Goal: Submit feedback/report problem: Submit feedback/report problem

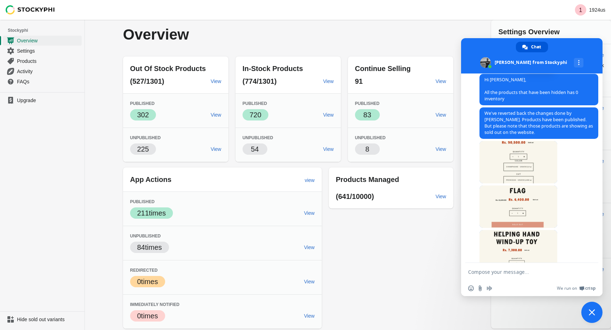
scroll to position [349, 0]
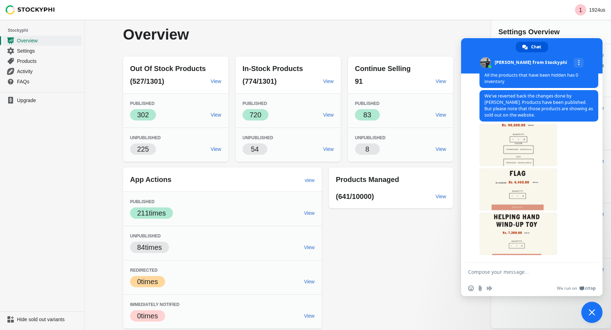
click at [502, 275] on textarea "Compose your message..." at bounding box center [524, 272] width 112 height 6
type textarea "These are the wrong ones"
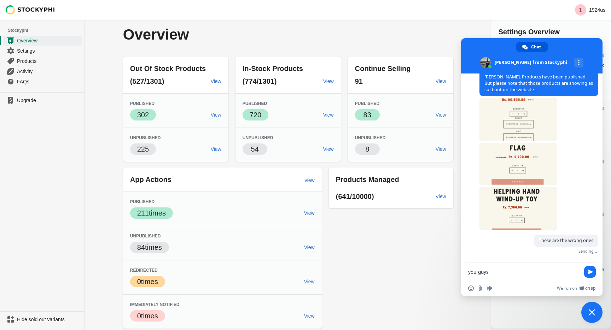
scroll to position [366, 0]
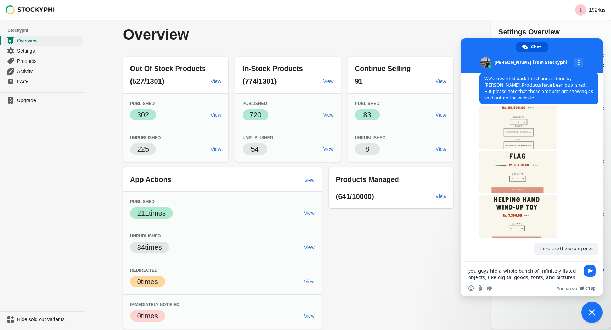
type textarea "you guys hid a whole bunch of infinitely listed objects, like digital goods, fo…"
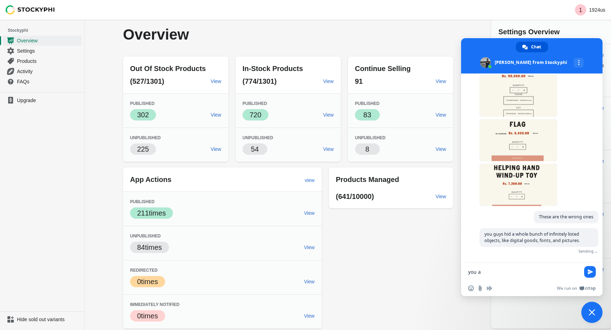
scroll to position [387, 0]
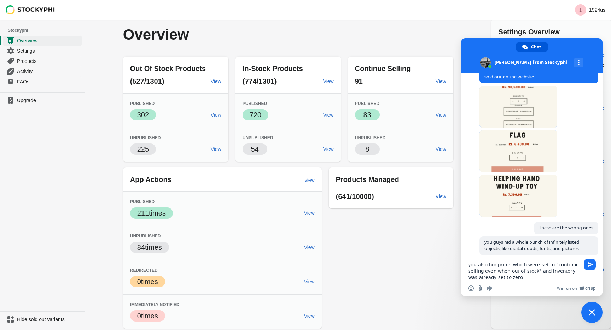
type textarea "you also hid prints which were set to "continue selling even when out of stock"…"
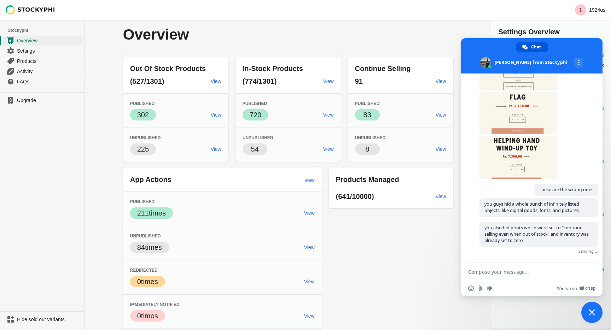
scroll to position [415, 0]
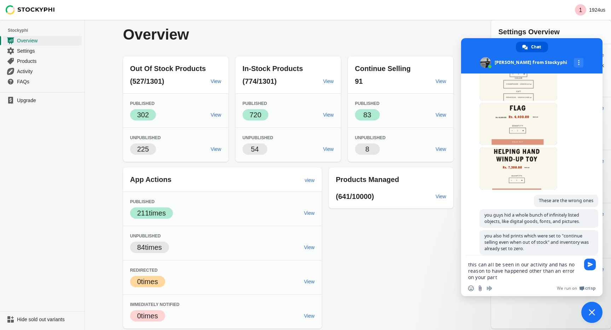
type textarea "this can all be seen in our activity and has no reason to have happened other t…"
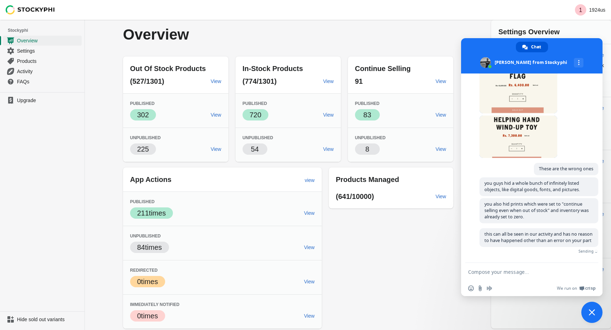
scroll to position [435, 0]
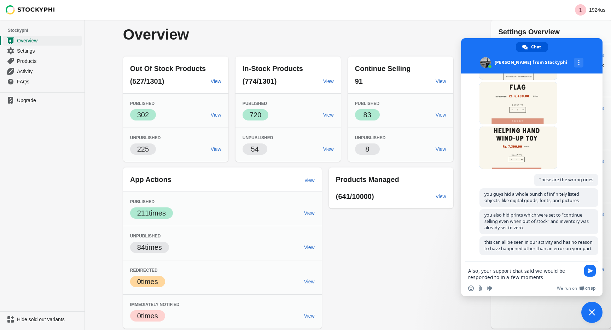
type textarea "Also, your support chat said we would be responded to in a few moments."
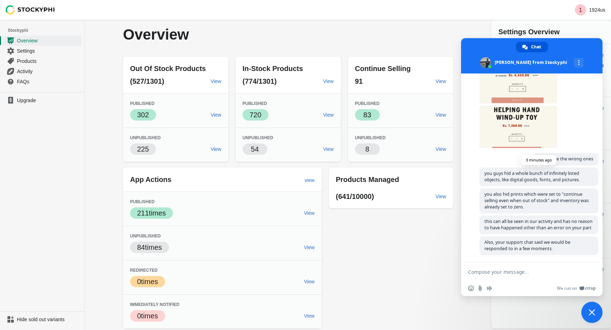
scroll to position [0, 0]
click at [311, 248] on span "View" at bounding box center [309, 248] width 11 height 6
type textarea "holy"
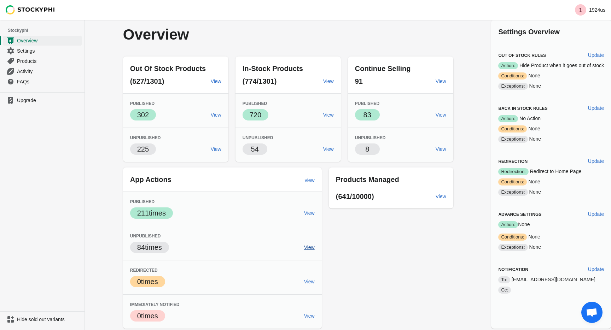
scroll to position [540, 0]
click at [591, 313] on span "Open chat" at bounding box center [592, 313] width 12 height 10
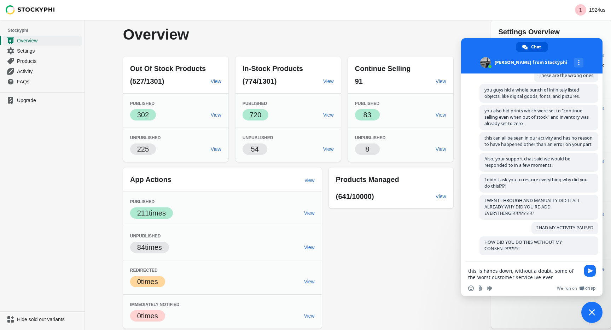
type textarea "this is hands down, without a doubt, some of the worst customer service ive eve…"
type textarea "a"
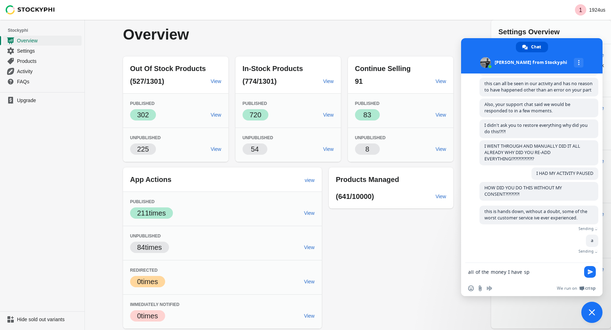
scroll to position [575, 0]
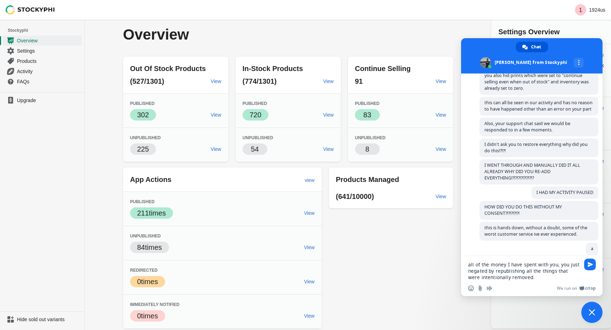
type textarea "all of the money I have spent with you, you just negated by republishing all th…"
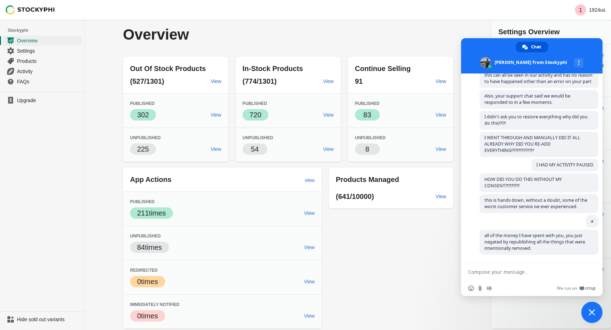
scroll to position [602, 0]
type textarea "and you didn't even ask. holy hell what a barbaric company."
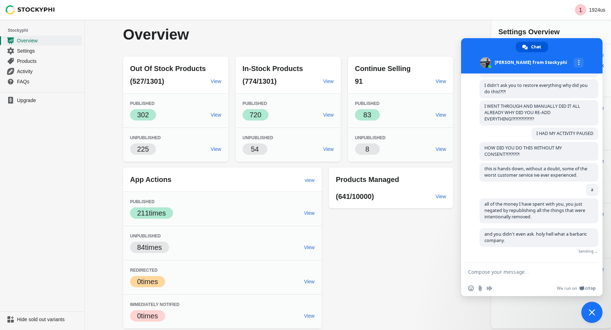
scroll to position [623, 0]
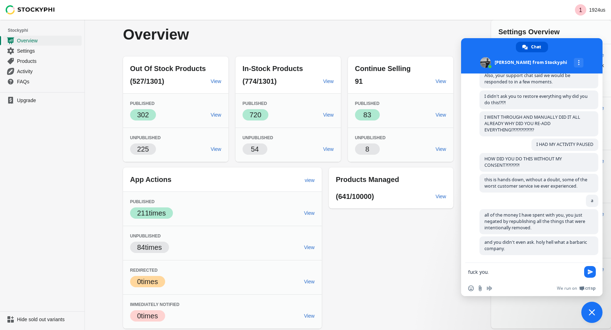
type textarea "fuck you."
type textarea "u"
type textarea "I am reporting you to shopify, and demanding a full refund for the months of se…"
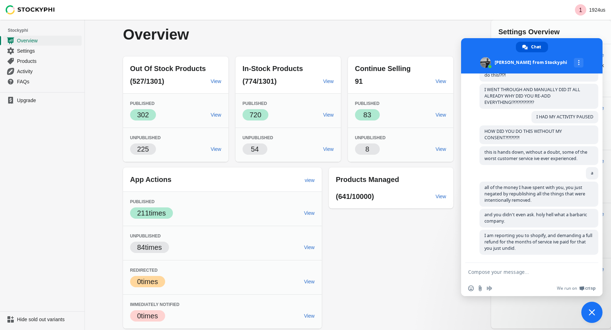
scroll to position [651, 0]
click at [58, 169] on ul "Upgrade" at bounding box center [42, 201] width 85 height 219
click at [599, 305] on span "Close chat" at bounding box center [592, 312] width 21 height 21
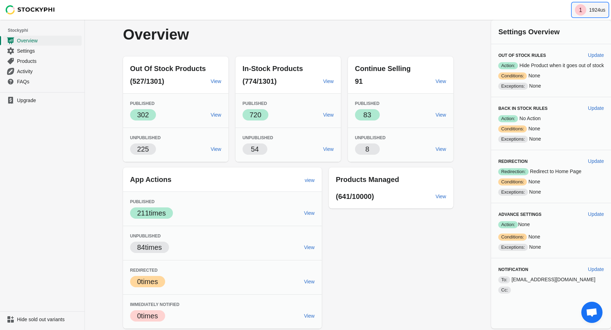
click at [591, 9] on p "1924us" at bounding box center [597, 10] width 16 height 6
click at [585, 11] on icon "1" at bounding box center [580, 9] width 11 height 11
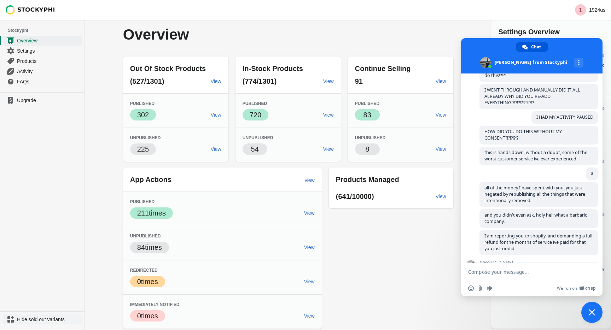
type textarea "These FREE INFINITE 0 STOCK"
type textarea "your own company"
type textarea "Good luck"
type textarea "I have reported you for the violation of data and privacy"
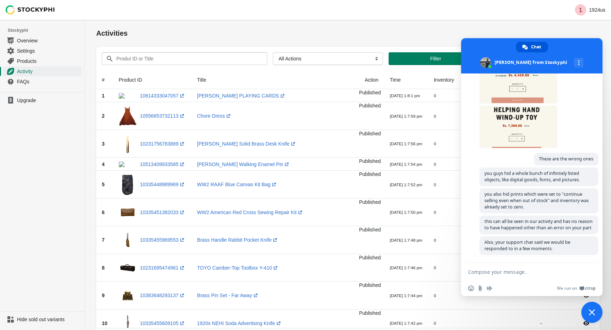
click at [399, 28] on div "Activities" at bounding box center [348, 33] width 504 height 13
click at [47, 59] on span "Products" at bounding box center [48, 61] width 63 height 7
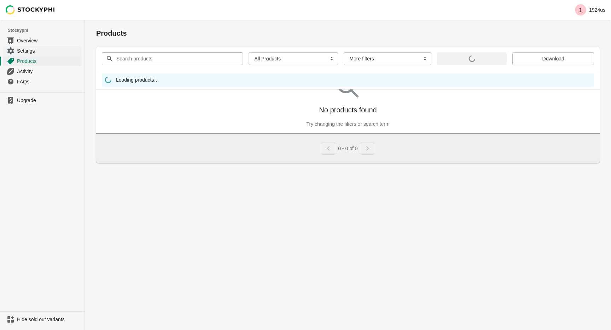
click at [47, 52] on span "Settings" at bounding box center [48, 50] width 63 height 7
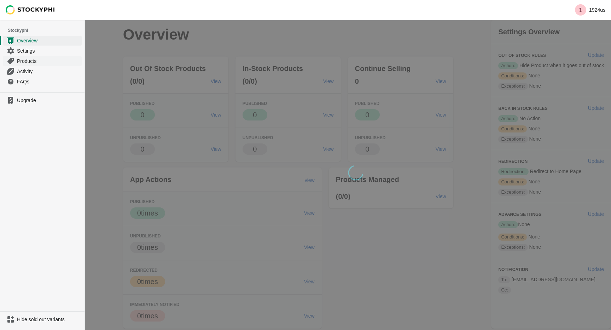
click at [44, 58] on span "Products" at bounding box center [48, 61] width 63 height 7
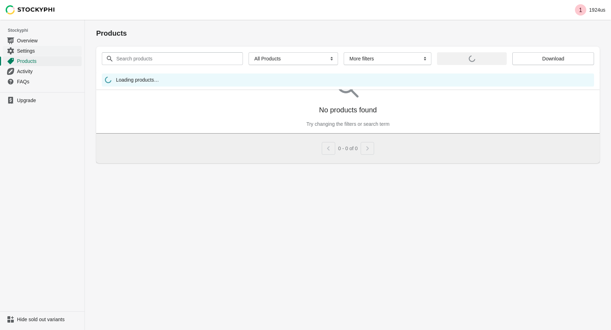
click at [46, 51] on span "Settings" at bounding box center [48, 50] width 63 height 7
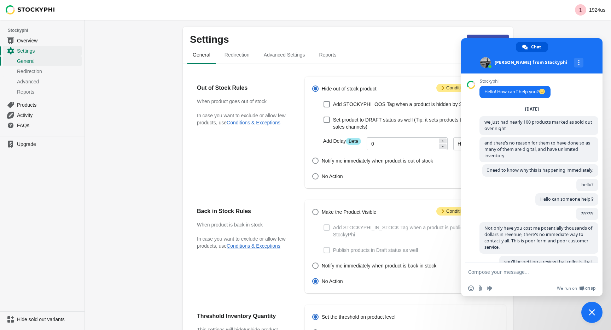
scroll to position [456, 0]
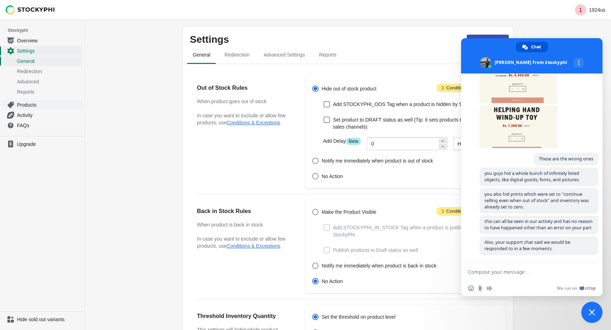
click at [39, 104] on span "Products" at bounding box center [48, 105] width 63 height 7
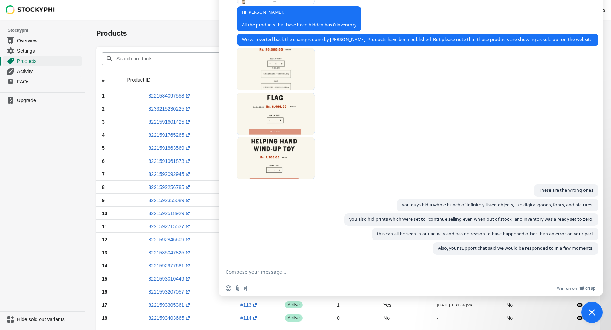
scroll to position [456, 0]
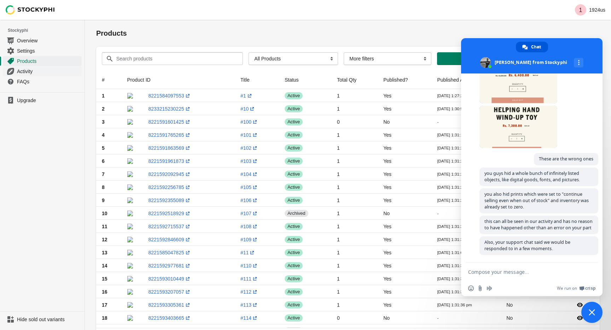
click at [26, 72] on span "Activity" at bounding box center [48, 71] width 63 height 7
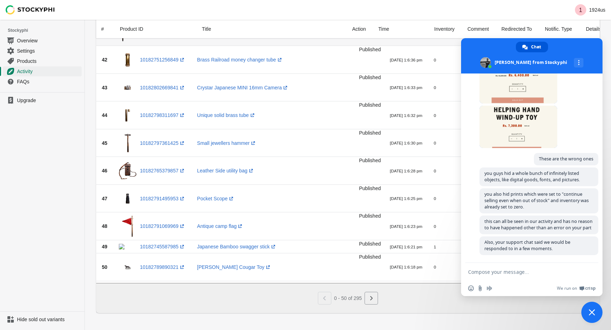
scroll to position [1124, 0]
type textarea "I didn't ask you to restore everything why did you do this!?!?!"
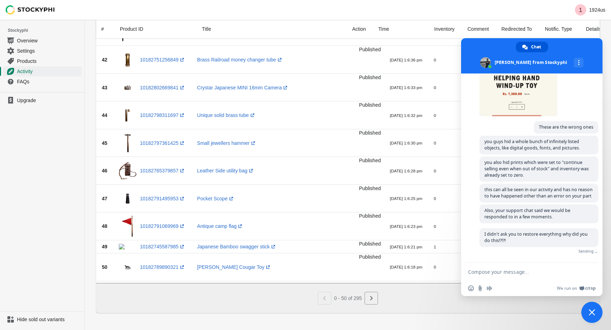
type textarea "W"
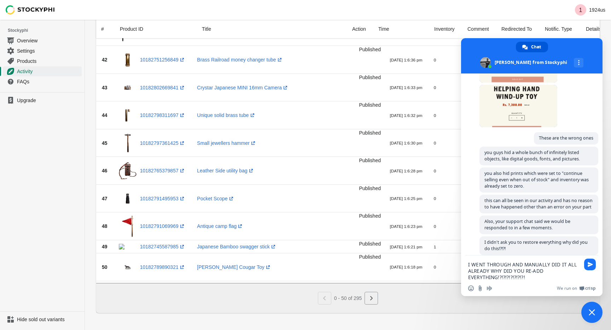
type textarea "I WENT THROUGH AND MANUALLY DID IT ALL ALREADY WHY DID YOU RE-ADD EVERYTHING!?!…"
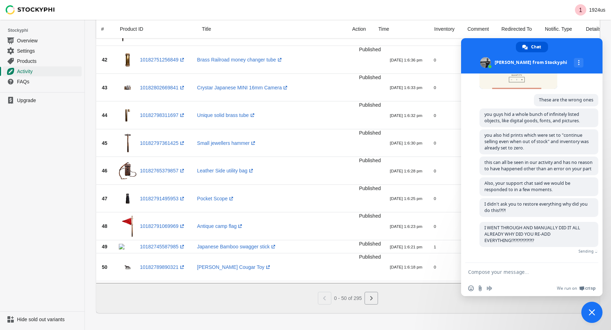
scroll to position [504, 0]
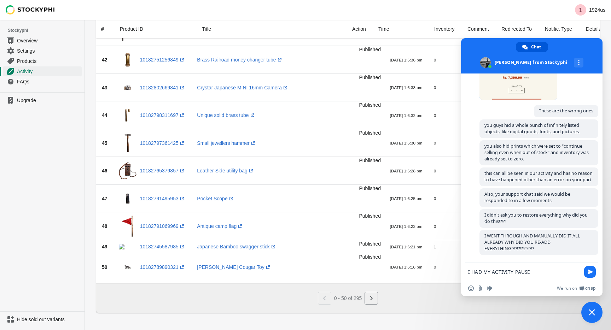
type textarea "I HAD MY ACTIVITY PAUSED"
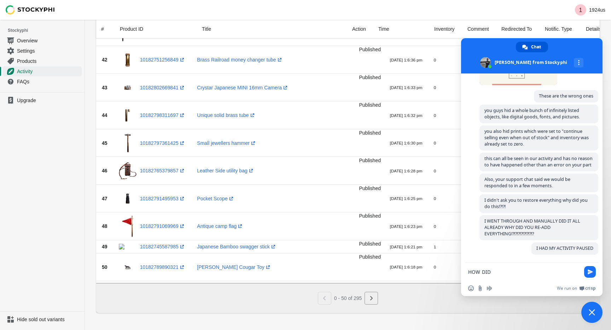
scroll to position [519, 0]
type textarea "HOW DID YOU DO THIS WITHOUT MY CONSENT?!?!?!?!?!"
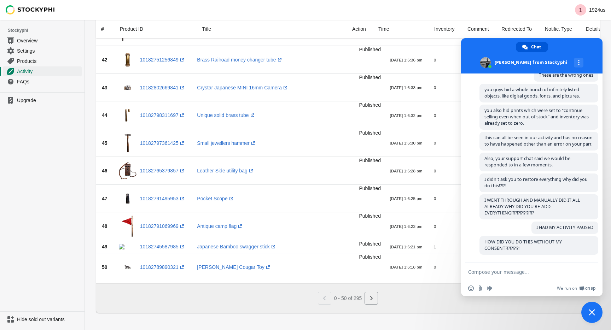
scroll to position [540, 0]
type textarea "holy crap I am back charging yo"
click at [491, 14] on div "1 1924us" at bounding box center [348, 10] width 526 height 20
click at [591, 306] on span "Close chat" at bounding box center [592, 312] width 21 height 21
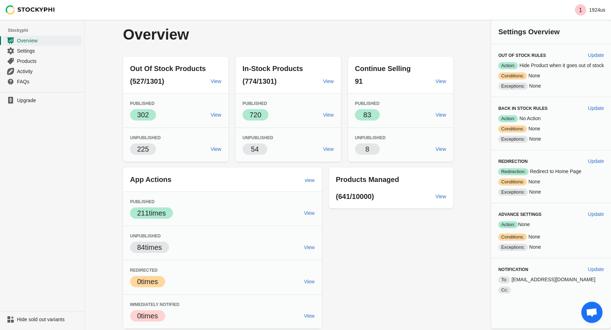
scroll to position [651, 0]
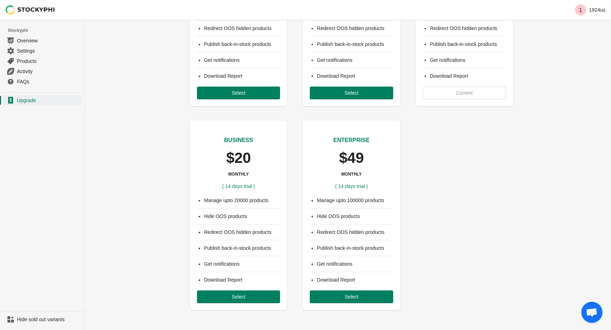
scroll to position [123, 0]
click at [35, 50] on span "Settings" at bounding box center [48, 50] width 63 height 7
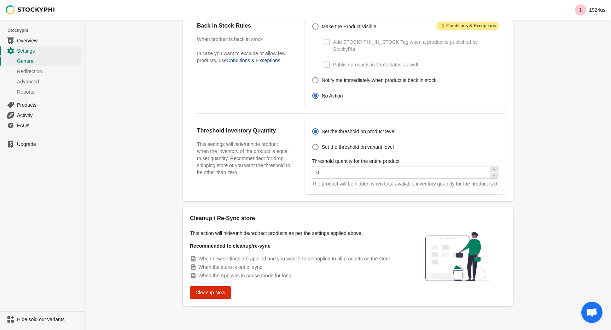
scroll to position [193, 0]
click at [214, 293] on span "Cleanup Now" at bounding box center [211, 293] width 30 height 6
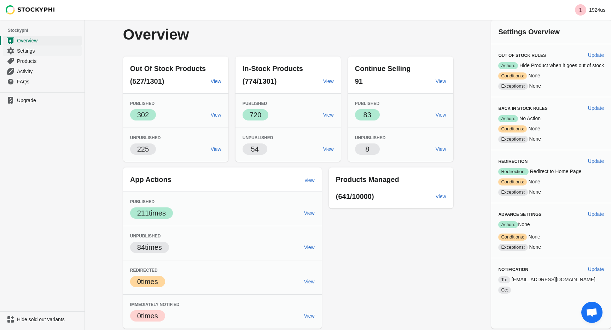
click at [63, 53] on span "Settings" at bounding box center [48, 50] width 63 height 7
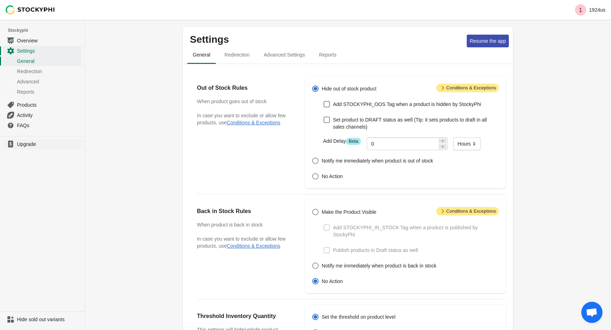
click at [27, 142] on span "Upgrade" at bounding box center [48, 144] width 63 height 7
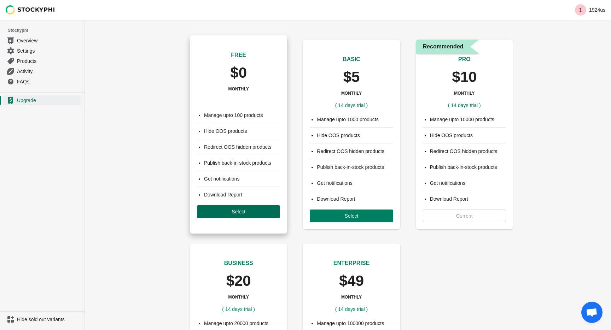
click at [236, 214] on span "Select" at bounding box center [239, 212] width 14 height 6
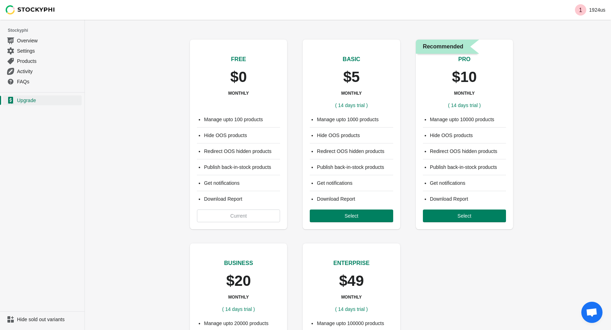
scroll to position [644, 0]
click at [54, 40] on span "Overview" at bounding box center [48, 40] width 63 height 7
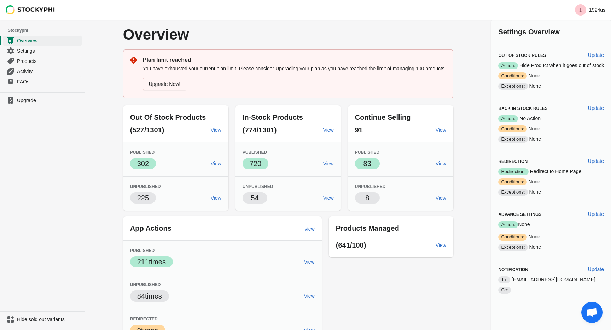
scroll to position [644, 0]
click at [591, 311] on span "Open chat" at bounding box center [592, 313] width 12 height 10
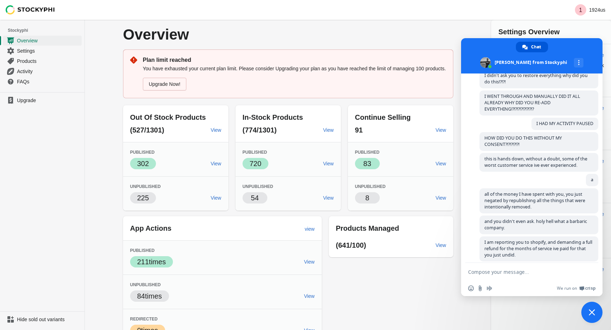
scroll to position [651, 0]
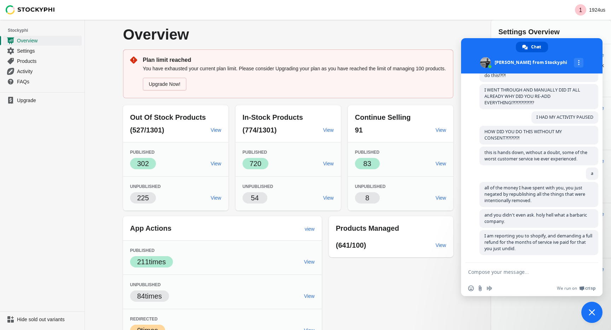
click at [416, 296] on div "Out Of Stock Products (527/1301) View Published Success 302 View Unpublished 22…" at bounding box center [284, 239] width 337 height 278
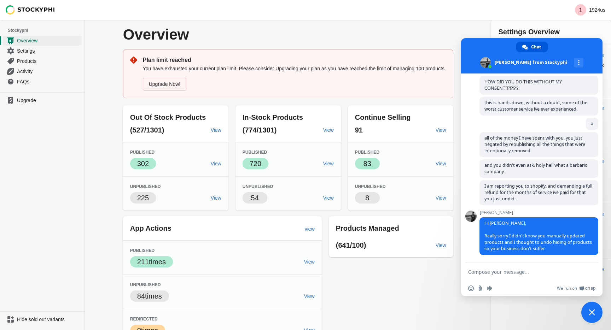
click at [548, 277] on form at bounding box center [524, 272] width 112 height 19
click at [543, 278] on form at bounding box center [524, 272] width 112 height 19
click at [537, 280] on form at bounding box center [524, 272] width 112 height 19
click at [528, 275] on textarea "Compose your message..." at bounding box center [524, 272] width 112 height 6
type textarea "You guys already cost our business so much loss."
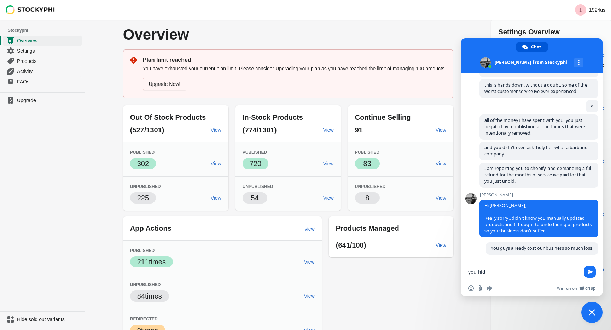
scroll to position [718, 0]
type textarea "you hid infinite products?! WHY"
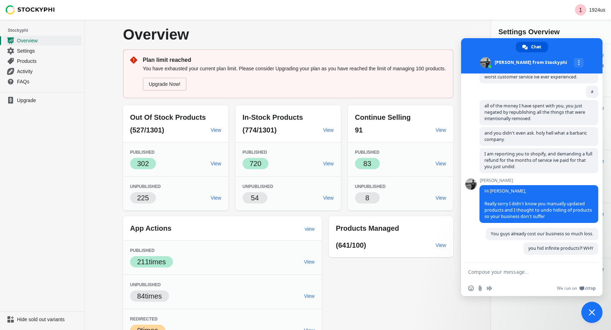
scroll to position [732, 0]
type textarea "youre still not answering how this happened."
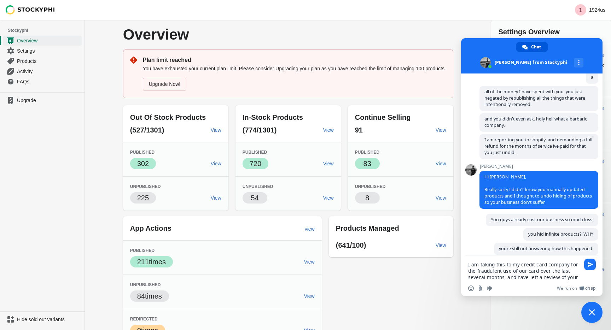
scroll to position [778, 0]
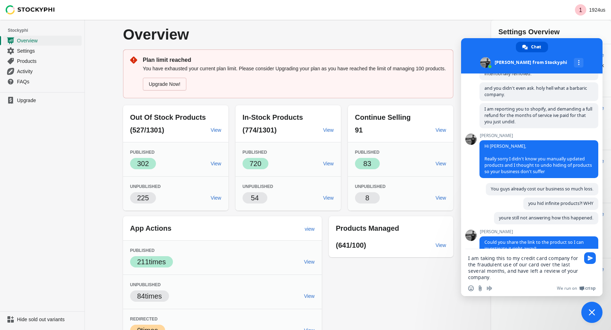
type textarea "I am taking this to my credit card company for the fraudulent use of our card o…"
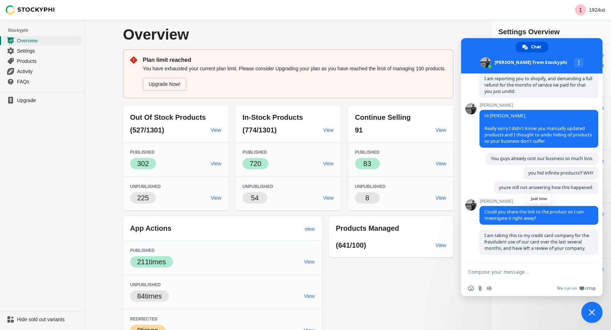
scroll to position [808, 0]
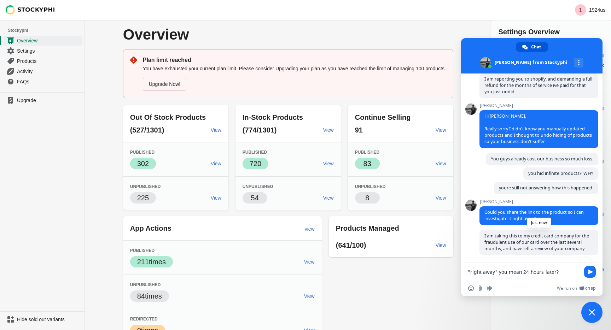
type textarea ""right away" you mean 24 hours later?!"
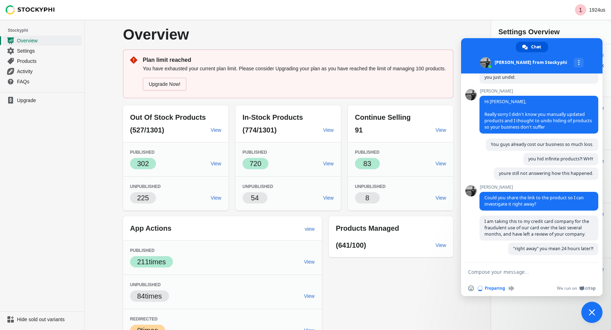
scroll to position [853, 0]
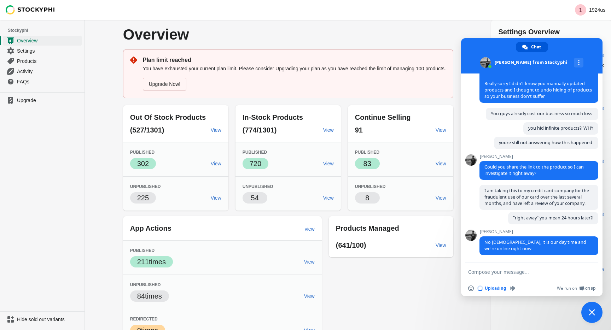
click at [500, 272] on textarea "Compose your message..." at bounding box center [524, 272] width 112 height 6
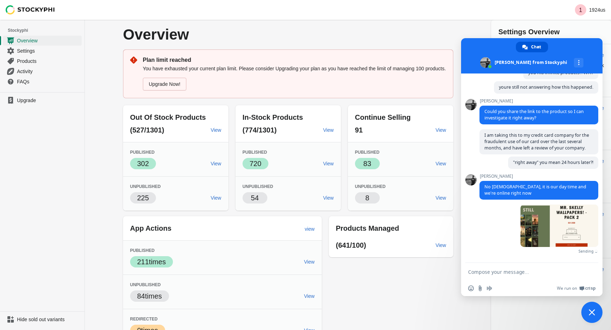
scroll to position [900, 0]
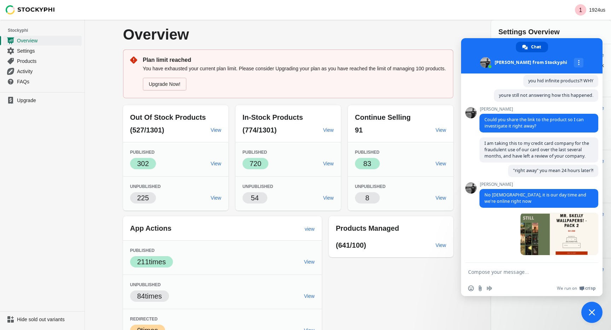
click at [502, 272] on textarea "Compose your message..." at bounding box center [524, 272] width 112 height 6
type textarea "These FREE INFINITE 0 STOCK wallpapers were hidden by YOUR COMPANY"
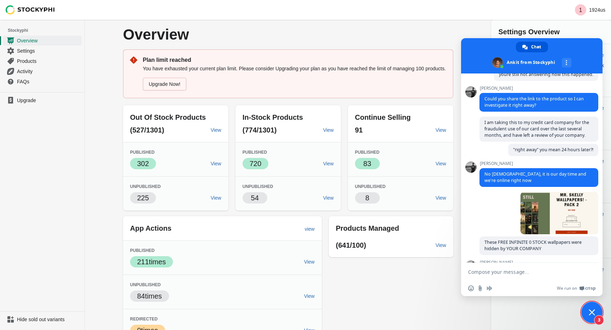
scroll to position [997, 0]
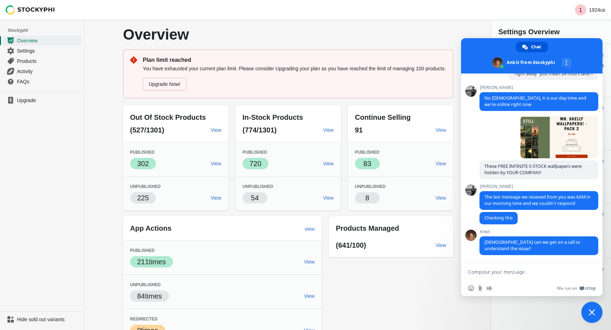
click at [529, 279] on form at bounding box center [524, 272] width 112 height 19
click at [524, 267] on form at bounding box center [524, 272] width 112 height 19
click at [521, 275] on textarea "Compose your message..." at bounding box center [524, 272] width 112 height 6
type textarea "your own company bot says "you will be responded to in a few moments""
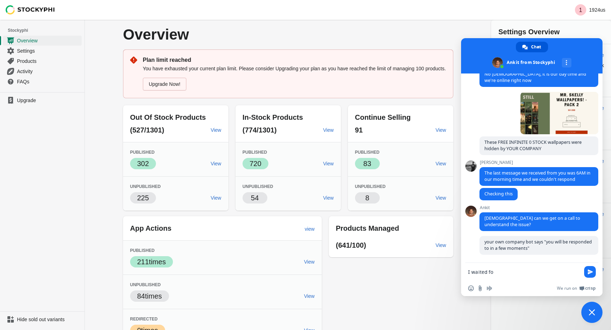
scroll to position [1021, 0]
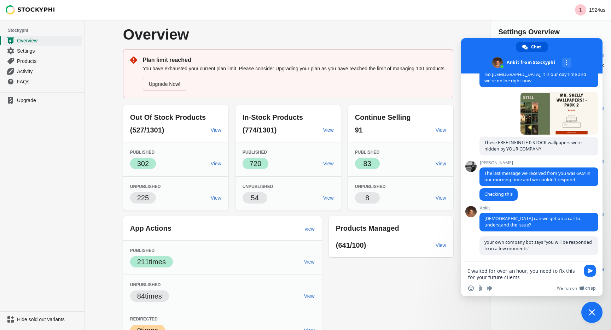
type textarea "I waited for over an hour, you need to fix this for your future clients."
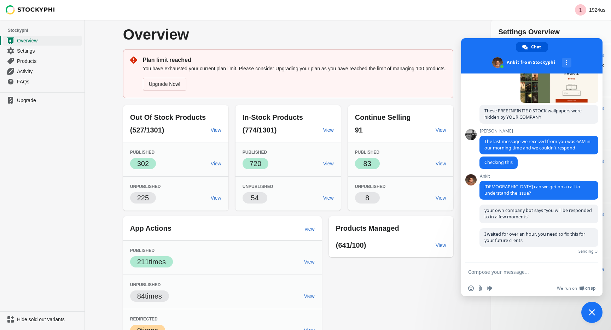
scroll to position [1042, 0]
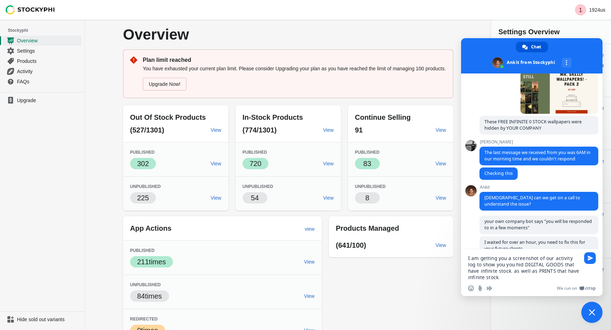
type textarea "I am getting you a screenshot of our activity log to show you you hid DIGITAL G…"
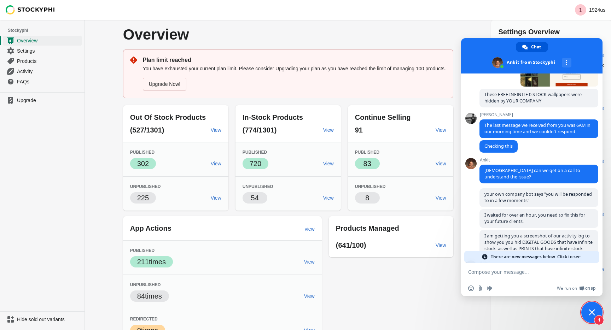
scroll to position [1100, 0]
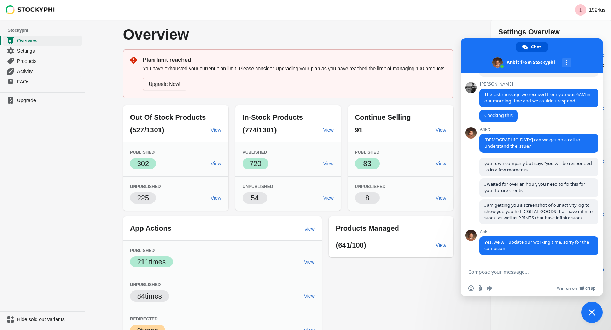
click at [524, 274] on textarea "Compose your message..." at bounding box center [524, 272] width 112 height 6
type textarea "I have revoked access to [GEOGRAPHIC_DATA]."
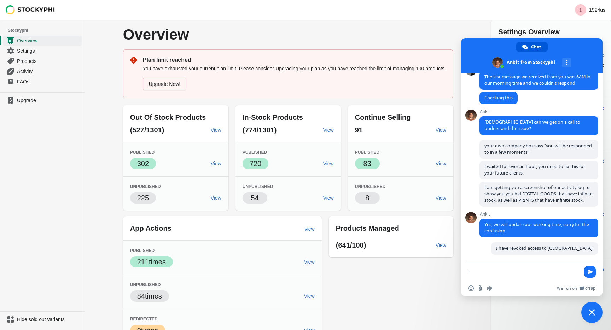
scroll to position [1117, 0]
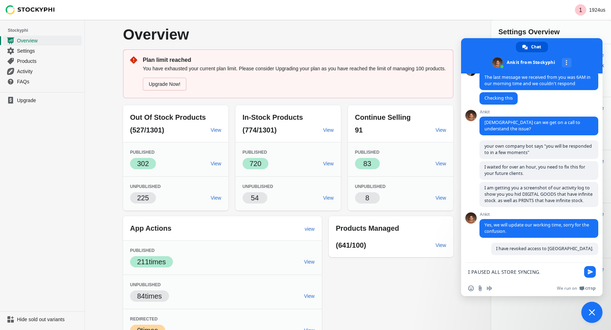
type textarea "I PAUSED ALL STORE SYNCING."
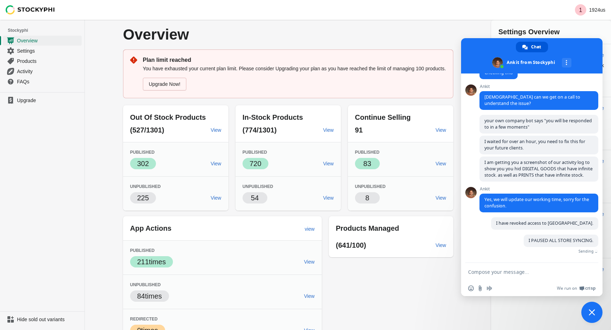
type textarea "w"
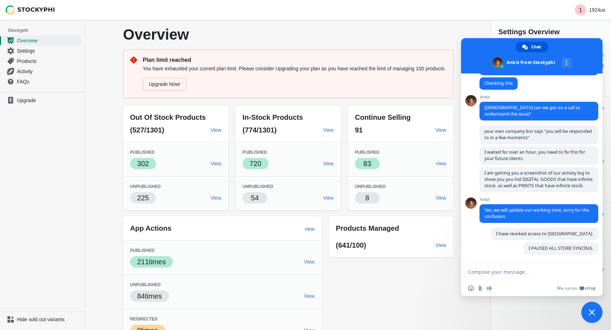
scroll to position [1132, 0]
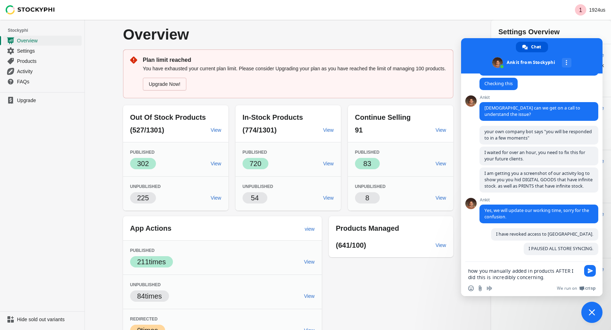
type textarea "how you manually added in products AFTER I did this is incredibly concerning."
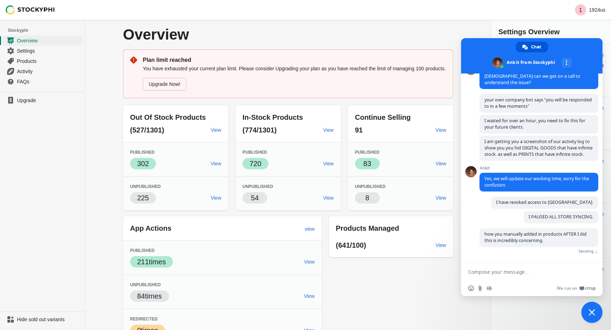
scroll to position [1153, 0]
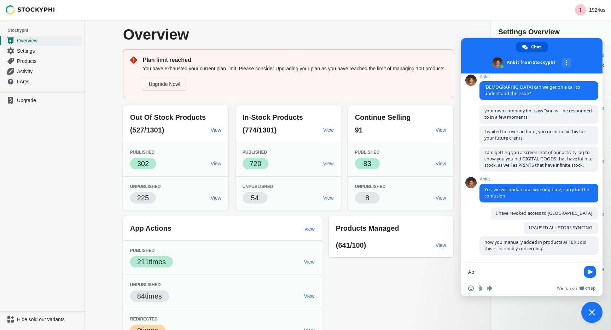
type textarea "A"
type textarea "I"
type textarea "This is some of the worst customer service ive ever had in my life."
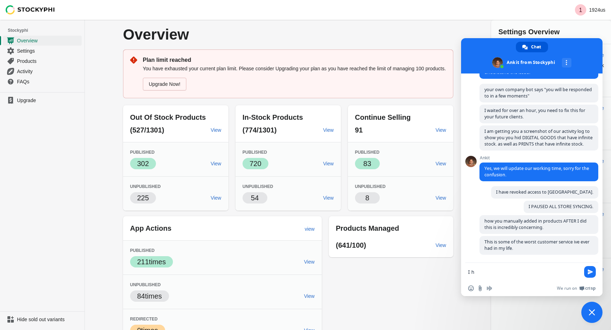
scroll to position [1173, 0]
type textarea "I have 4 million followers on instagram,"
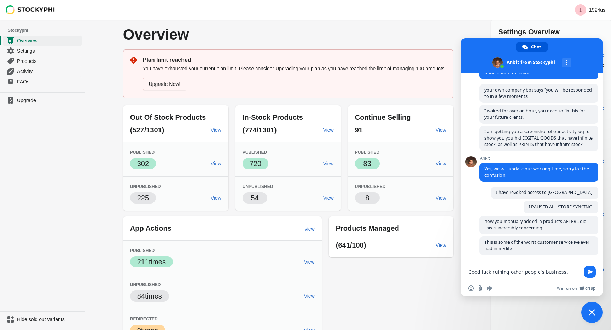
type textarea "Good luck ruining other people's business."
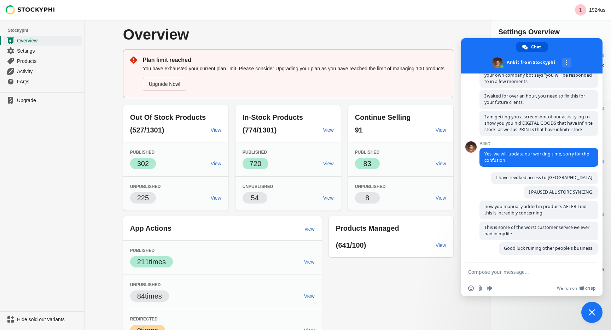
scroll to position [1188, 0]
click at [523, 271] on textarea "Compose your message..." at bounding box center [524, 272] width 112 height 6
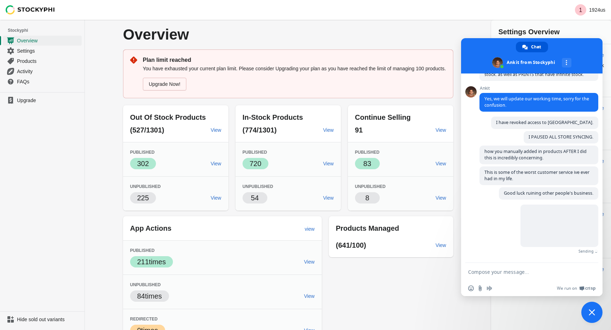
scroll to position [1232, 0]
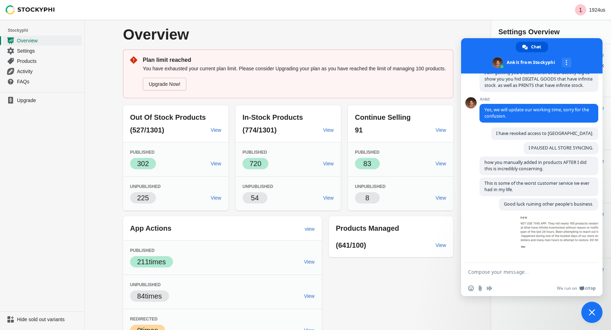
click at [523, 271] on textarea "Compose your message..." at bounding box center [524, 272] width 112 height 6
type textarea "the fact your team went back in AFTER I paused stuff is SOOOOO BAD."
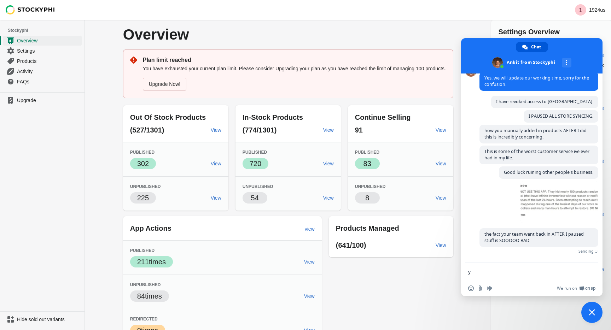
scroll to position [1253, 0]
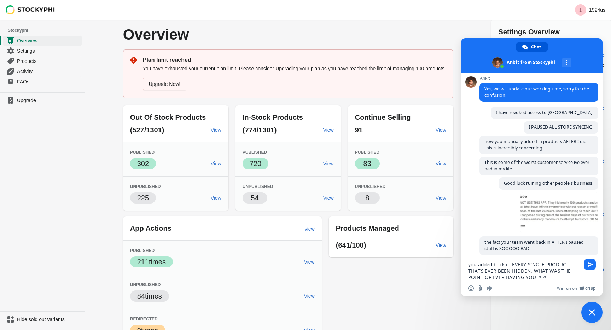
type textarea "you added back in EVERY SINGLE PRODUCT THATS EVER BEEN HIDDEN. WHAT WAS THE POI…"
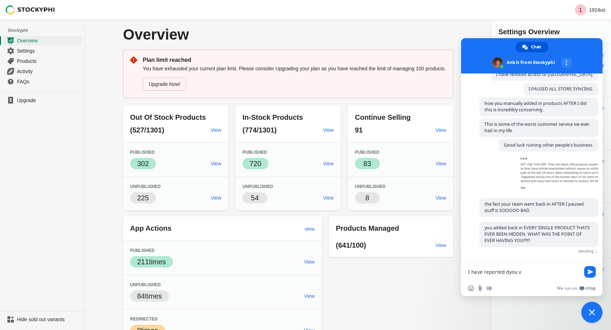
scroll to position [1281, 0]
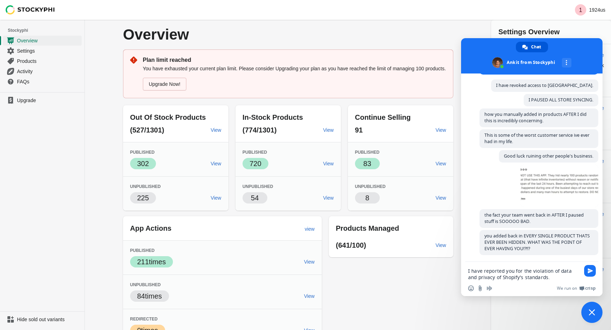
type textarea "I have reported you for the violation of data and privacy of Shopify's standard…"
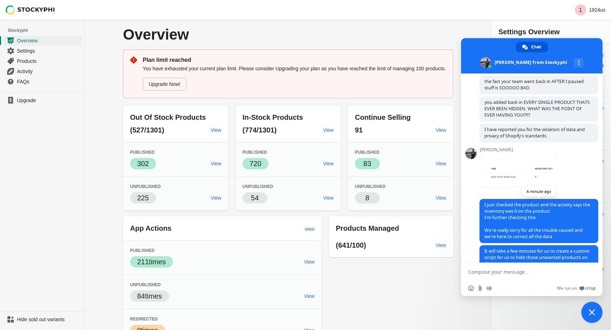
scroll to position [1430, 0]
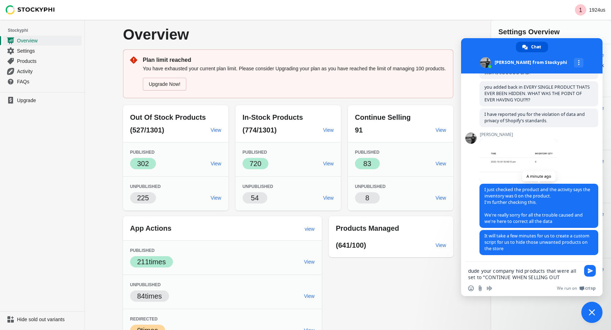
type textarea "dude your company hid products that were all set to "CONTINUE WHEN SELLING OUT""
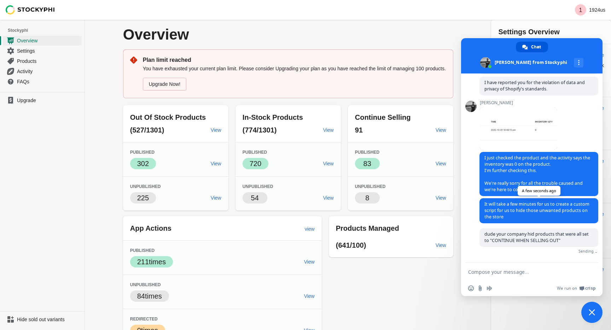
scroll to position [1453, 0]
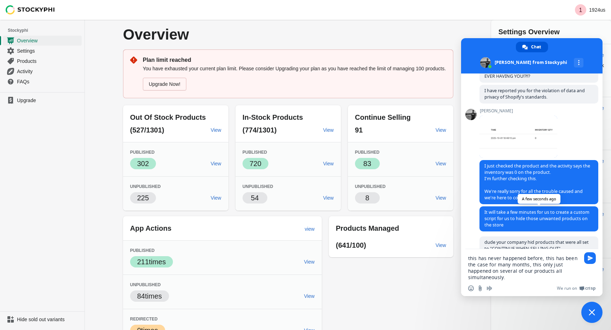
type textarea "this has never happened before, this has been the case for many months, this on…"
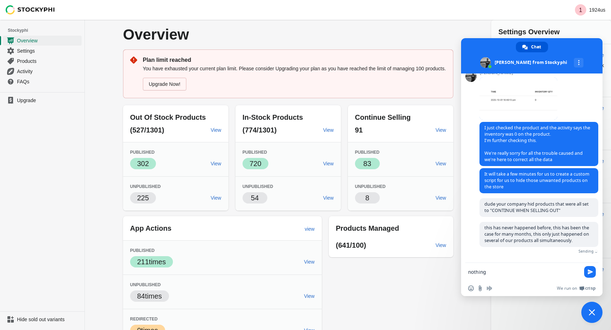
scroll to position [1480, 0]
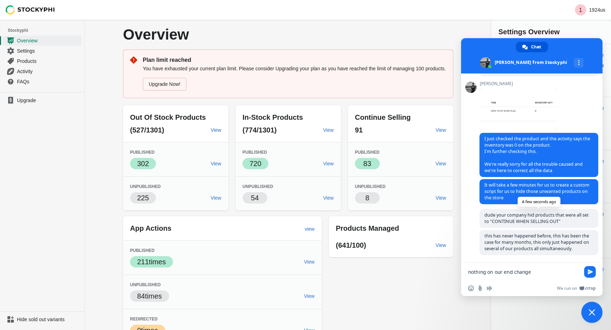
type textarea "nothing on our end changed"
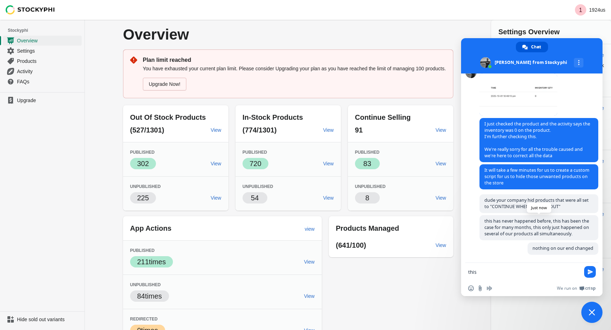
scroll to position [1495, 0]
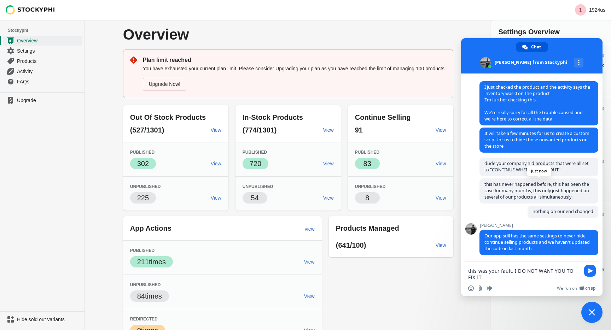
type textarea "this was your fault. I DO NOT WANT YOU TO FIX IT."
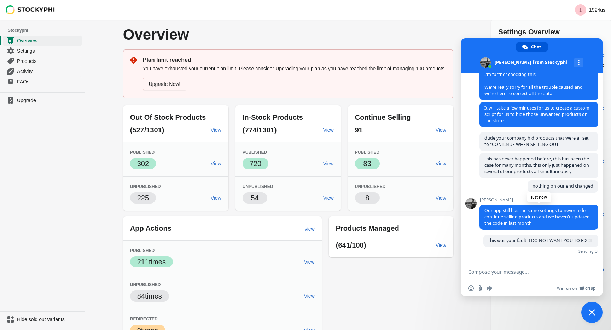
scroll to position [1549, 0]
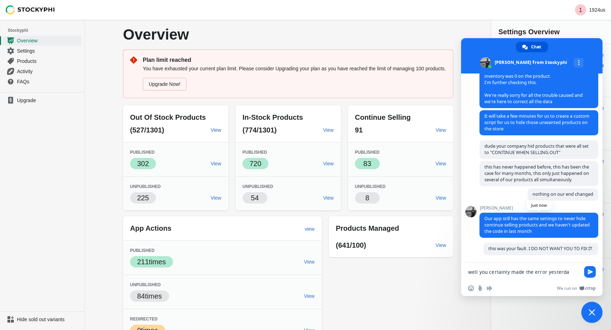
type textarea "well you certainly made the error [DATE]"
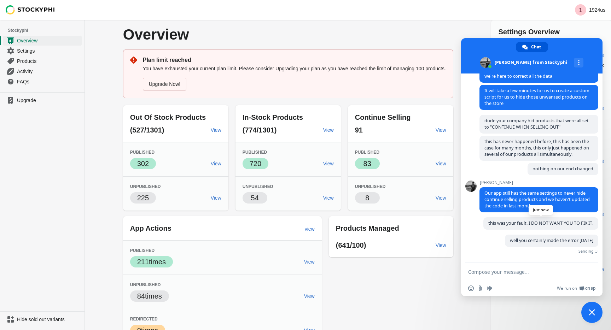
scroll to position [1564, 0]
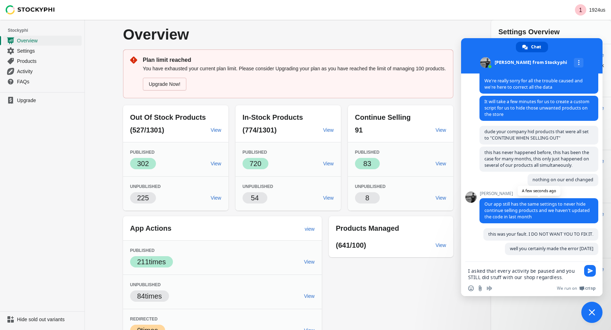
type textarea "I asked that every activity be paused and you STILL did stuff with our shop reg…"
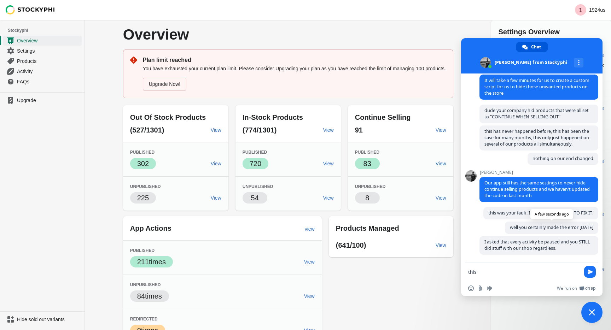
scroll to position [1585, 0]
type textarea "this is a violation."
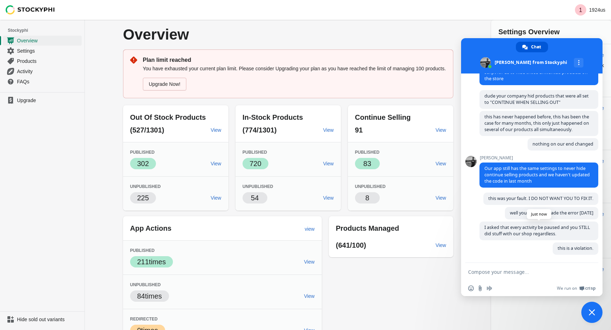
scroll to position [1599, 0]
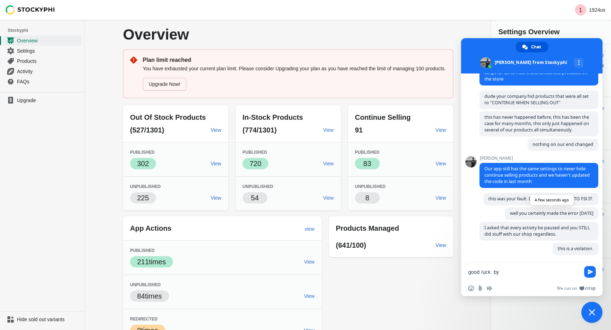
type textarea "good luck. bye"
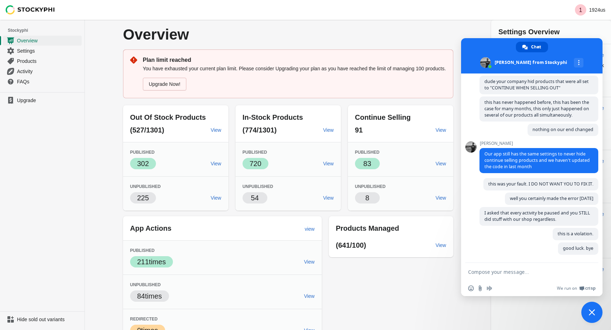
scroll to position [1614, 0]
